Goal: Information Seeking & Learning: Learn about a topic

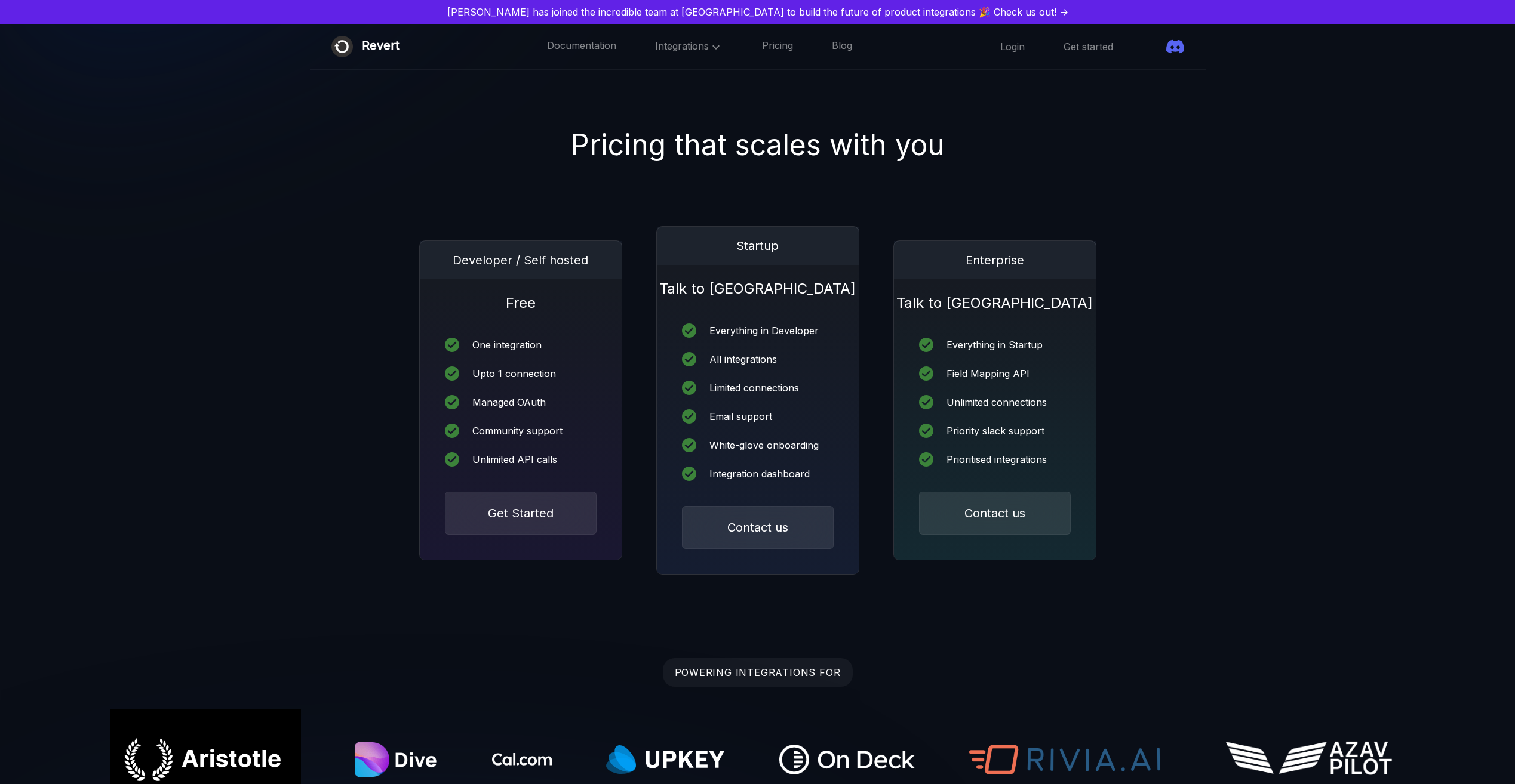
click at [1152, 46] on span at bounding box center [1152, 46] width 0 height 0
click at [300, 96] on img at bounding box center [325, 24] width 676 height 410
click at [709, 45] on icon at bounding box center [716, 46] width 14 height 14
click at [549, 94] on img at bounding box center [325, 24] width 676 height 410
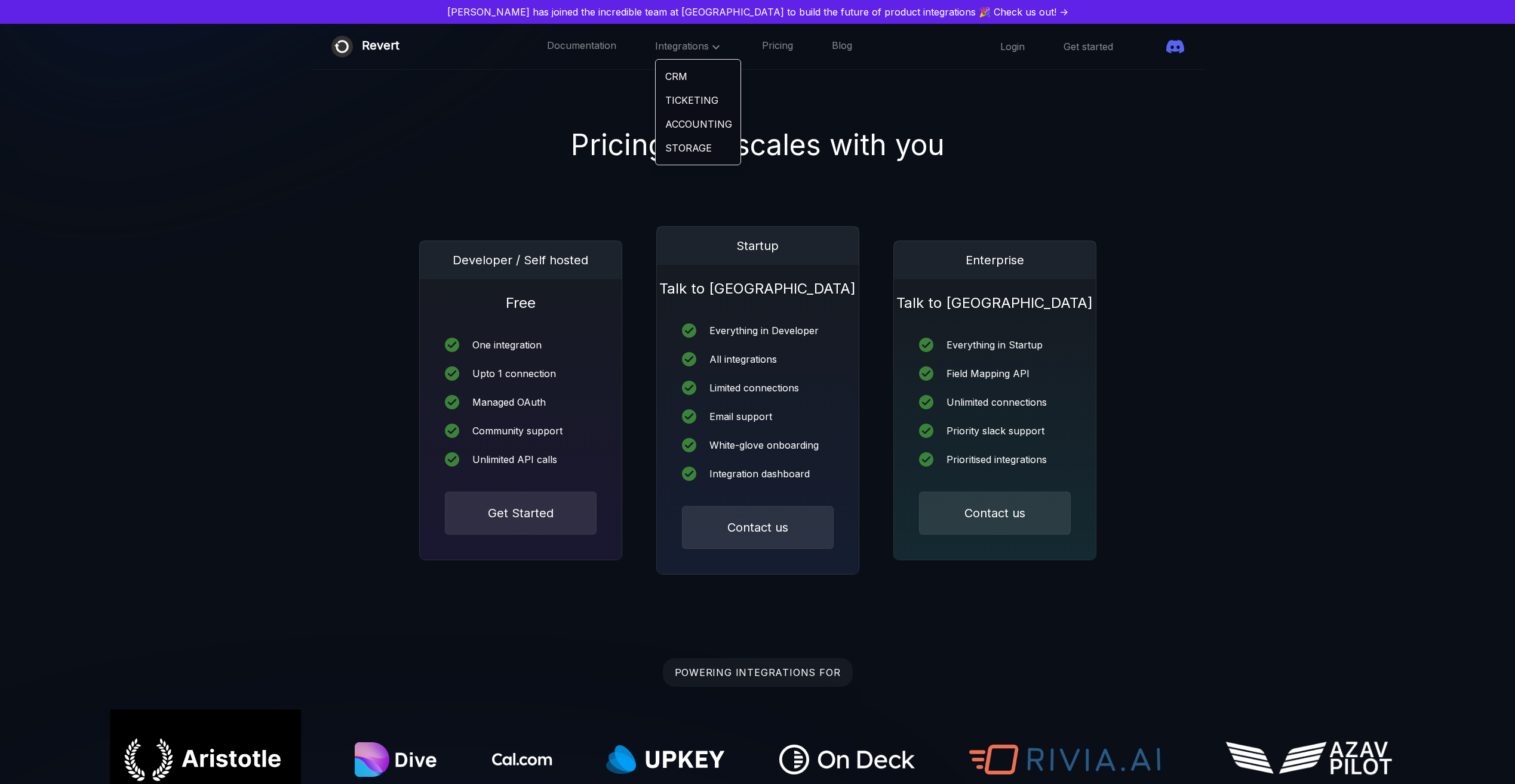
click at [511, 140] on div "Pricing that scales with you" at bounding box center [757, 145] width 1515 height 43
click at [372, 477] on div "Developer / Self hosted Free One integration Upto 1 connection Managed OAuth Co…" at bounding box center [757, 400] width 1515 height 349
